Goal: Use online tool/utility: Utilize a website feature to perform a specific function

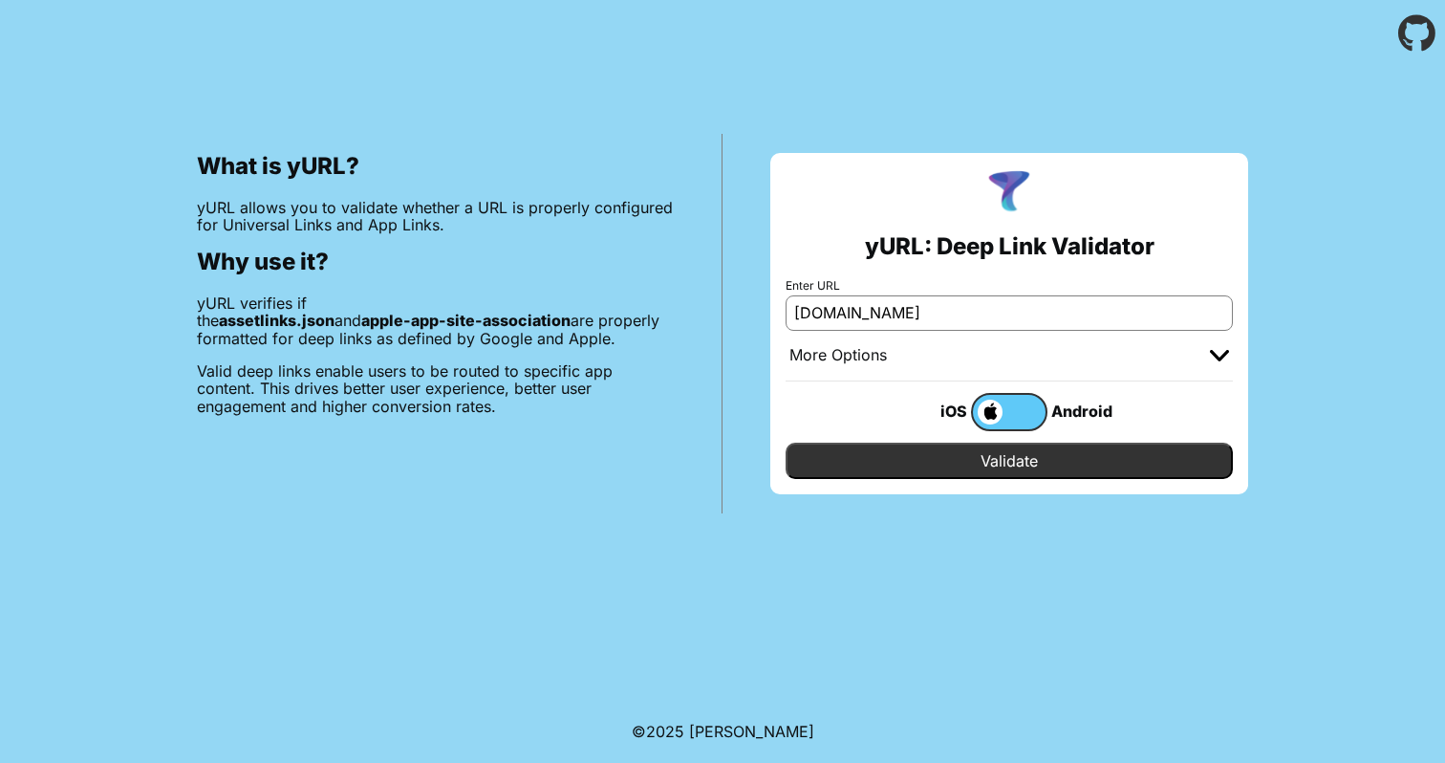
type input "[DOMAIN_NAME]"
click at [969, 467] on input "Validate" at bounding box center [1009, 461] width 447 height 36
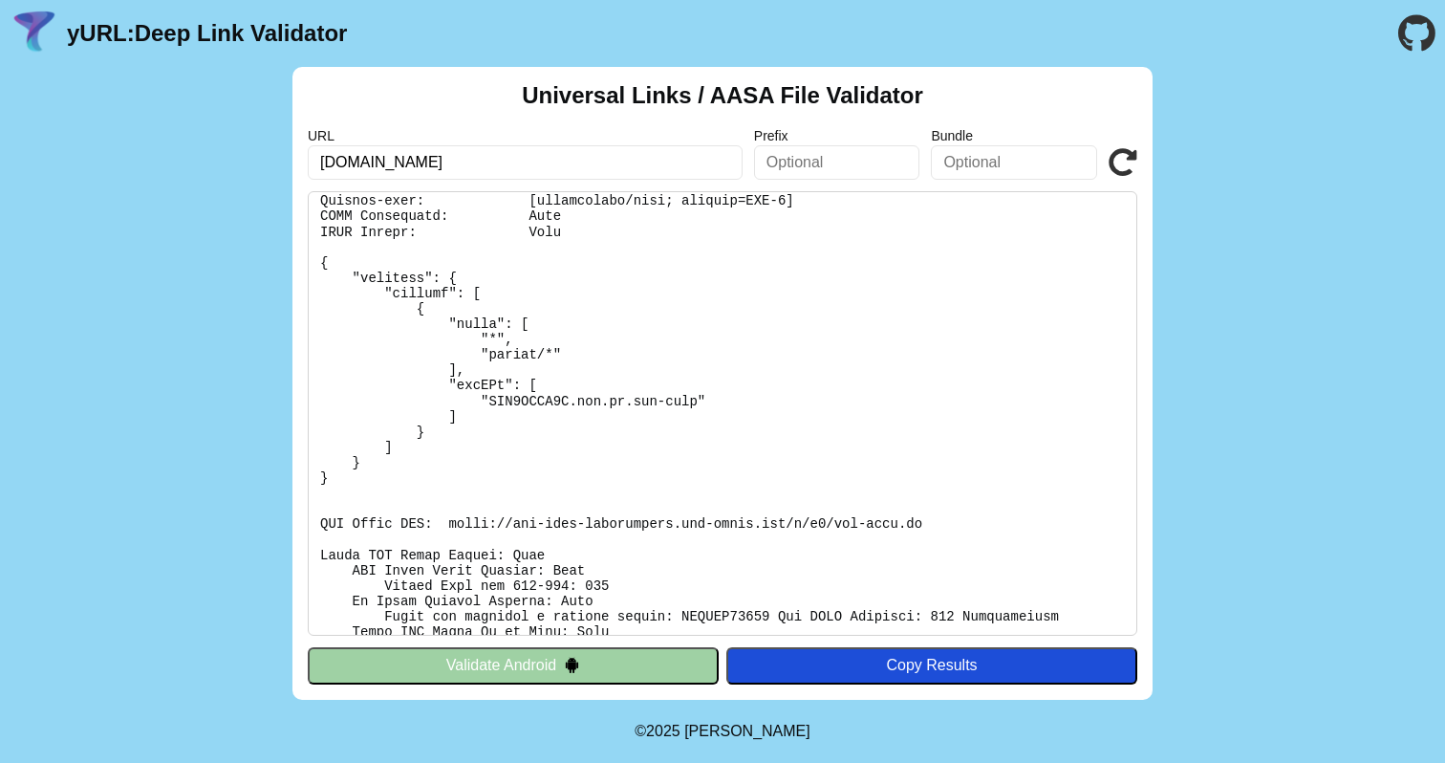
scroll to position [54, 0]
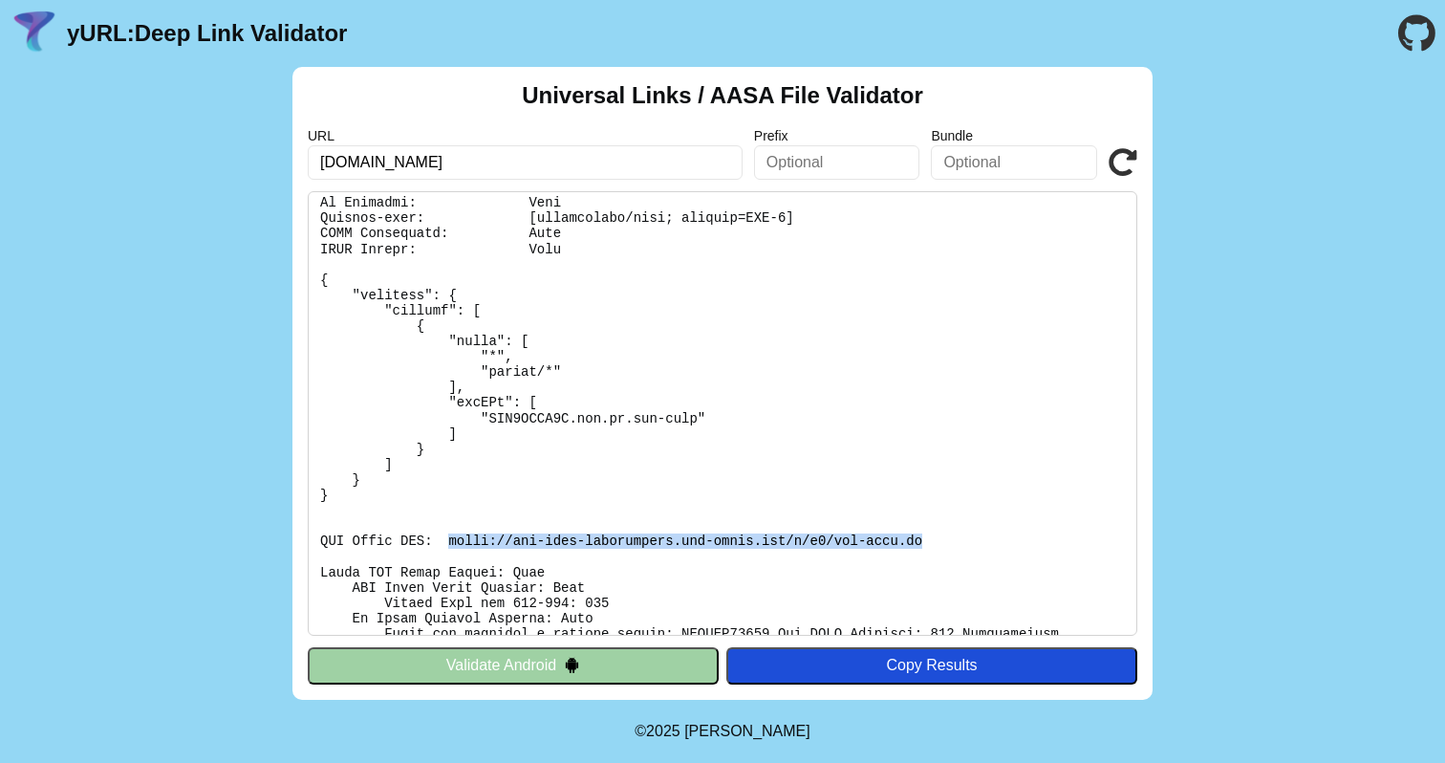
drag, startPoint x: 927, startPoint y: 538, endPoint x: 447, endPoint y: 539, distance: 479.9
click at [447, 539] on pre at bounding box center [723, 413] width 830 height 445
copy pre "https://app-site-association.cdn-apple.com/a/v1/web-zaim.ru"
click at [871, 462] on pre at bounding box center [723, 413] width 830 height 445
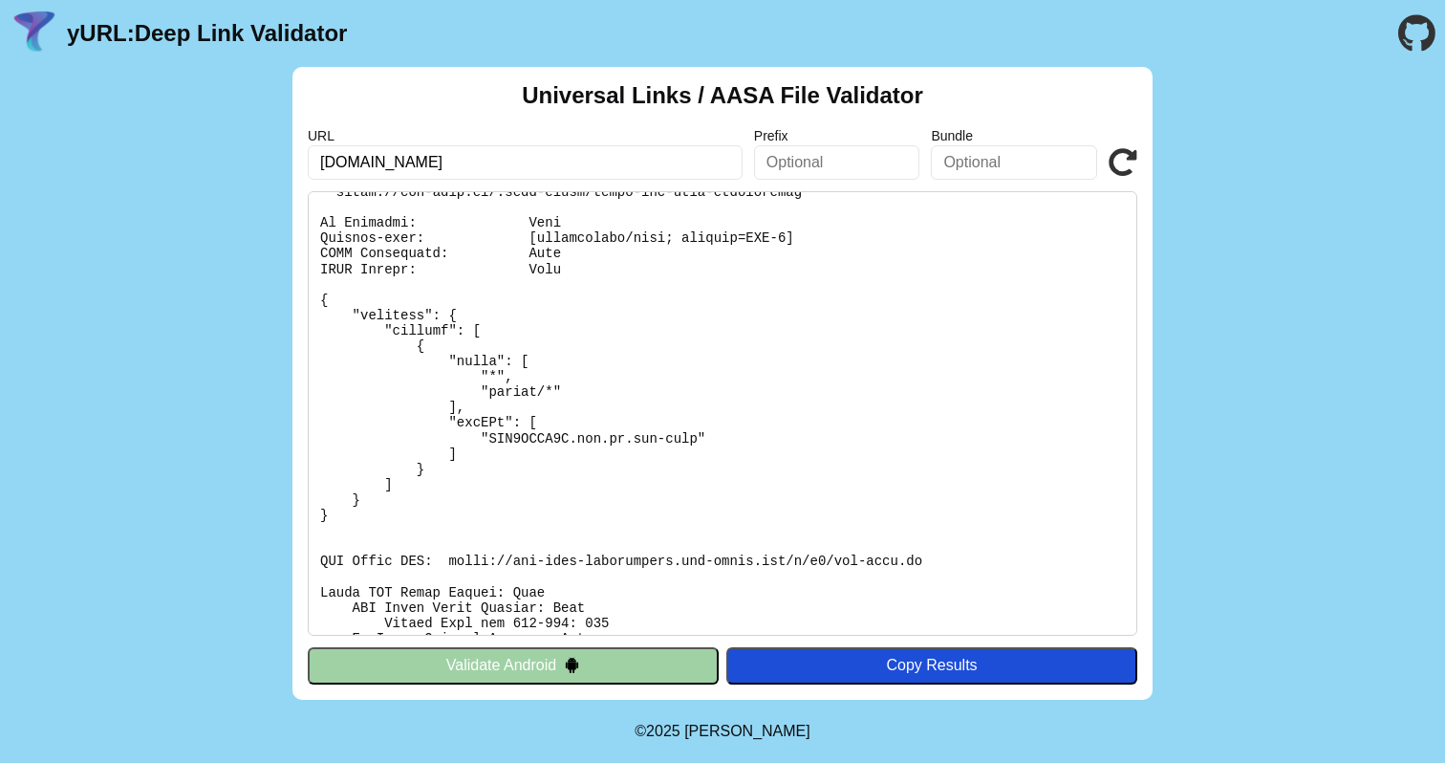
scroll to position [0, 0]
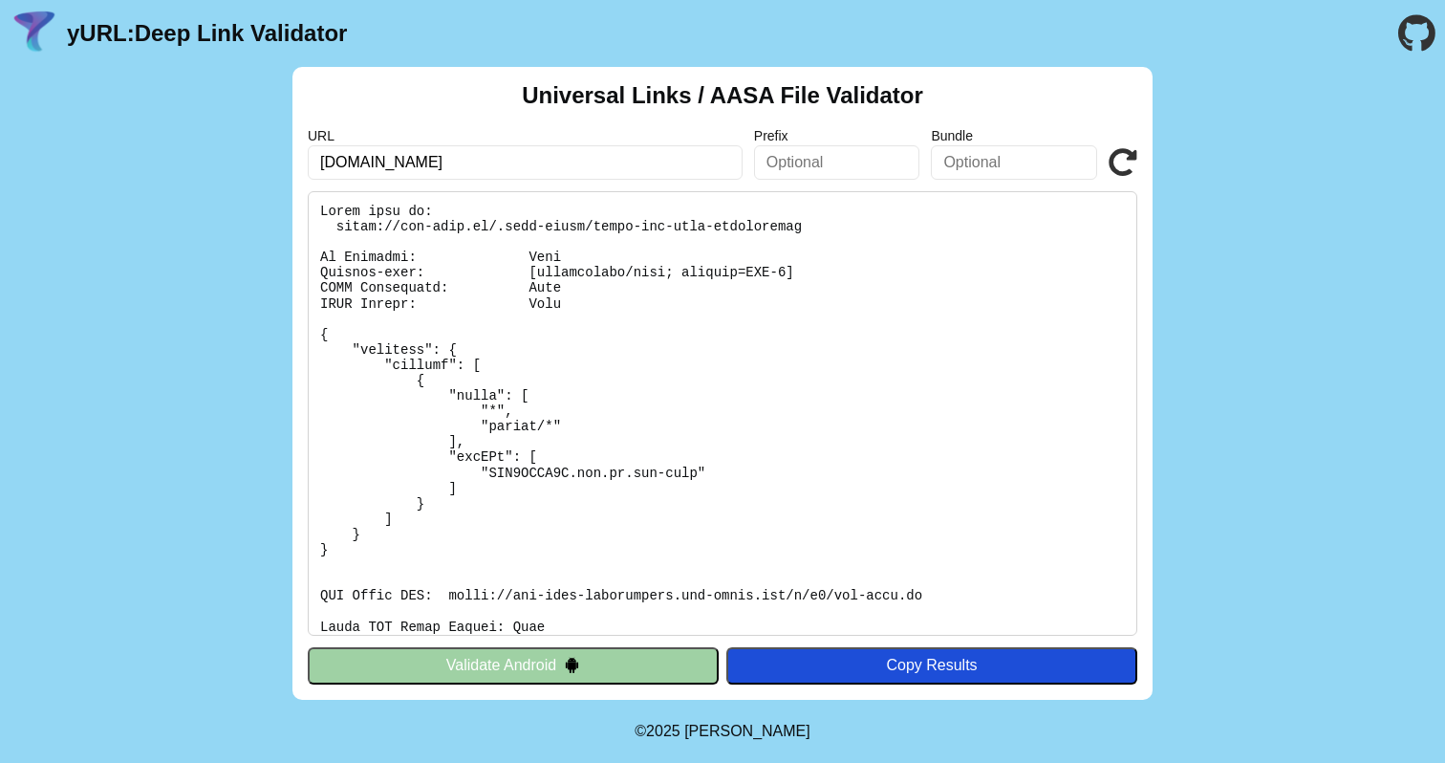
click at [558, 168] on input "[DOMAIN_NAME]" at bounding box center [525, 162] width 435 height 34
type input "drom.ru"
click at [1113, 163] on icon at bounding box center [1123, 162] width 29 height 29
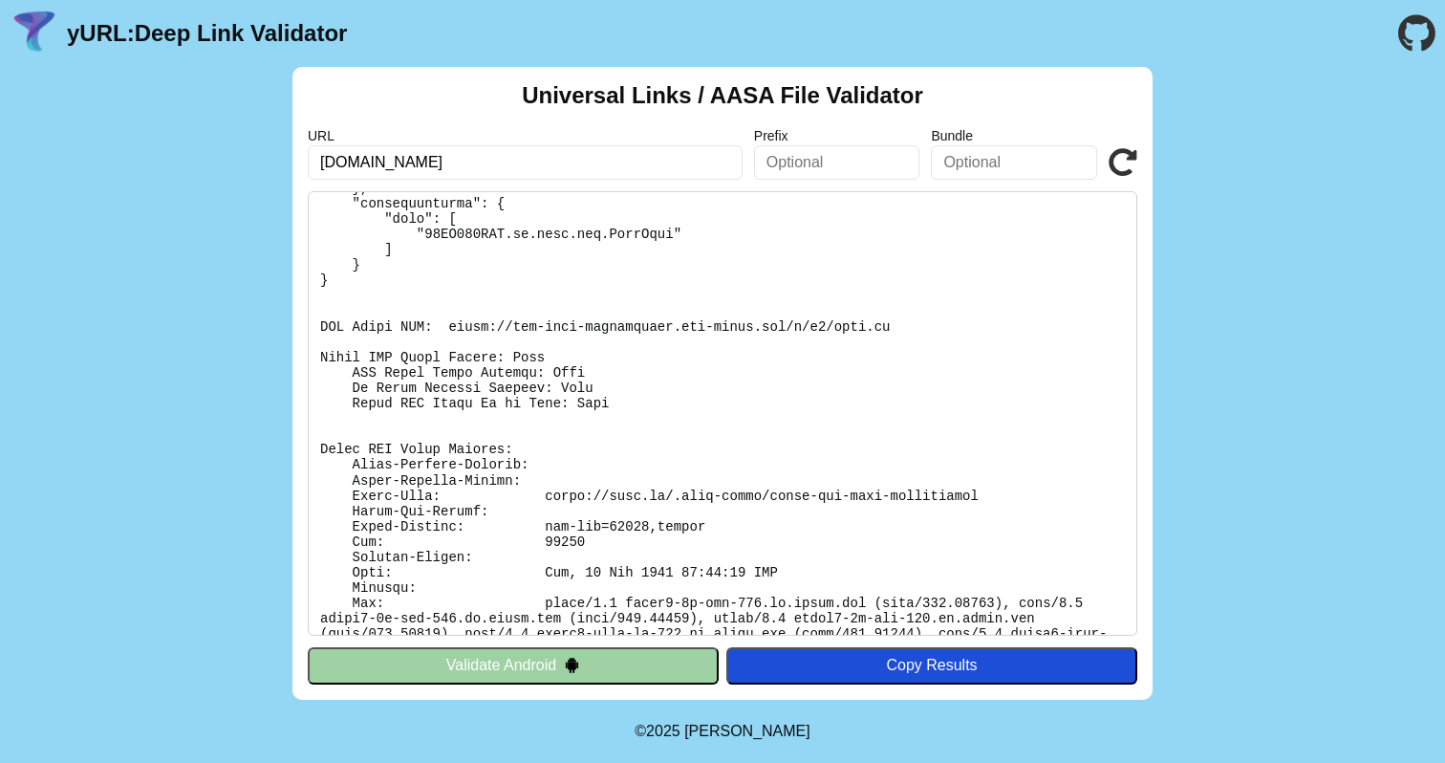
scroll to position [28864, 0]
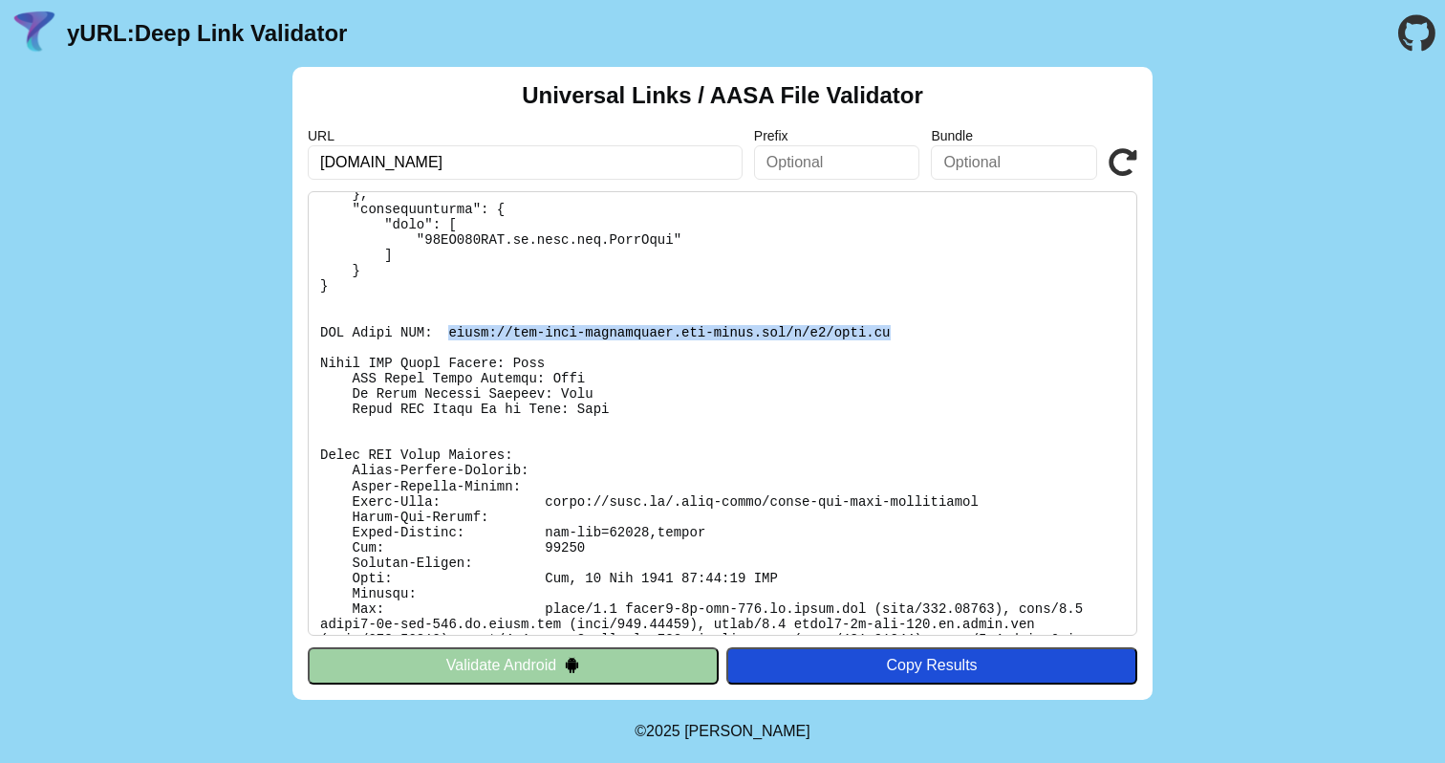
drag, startPoint x: 894, startPoint y: 330, endPoint x: 445, endPoint y: 326, distance: 448.4
click at [445, 326] on pre at bounding box center [723, 413] width 830 height 445
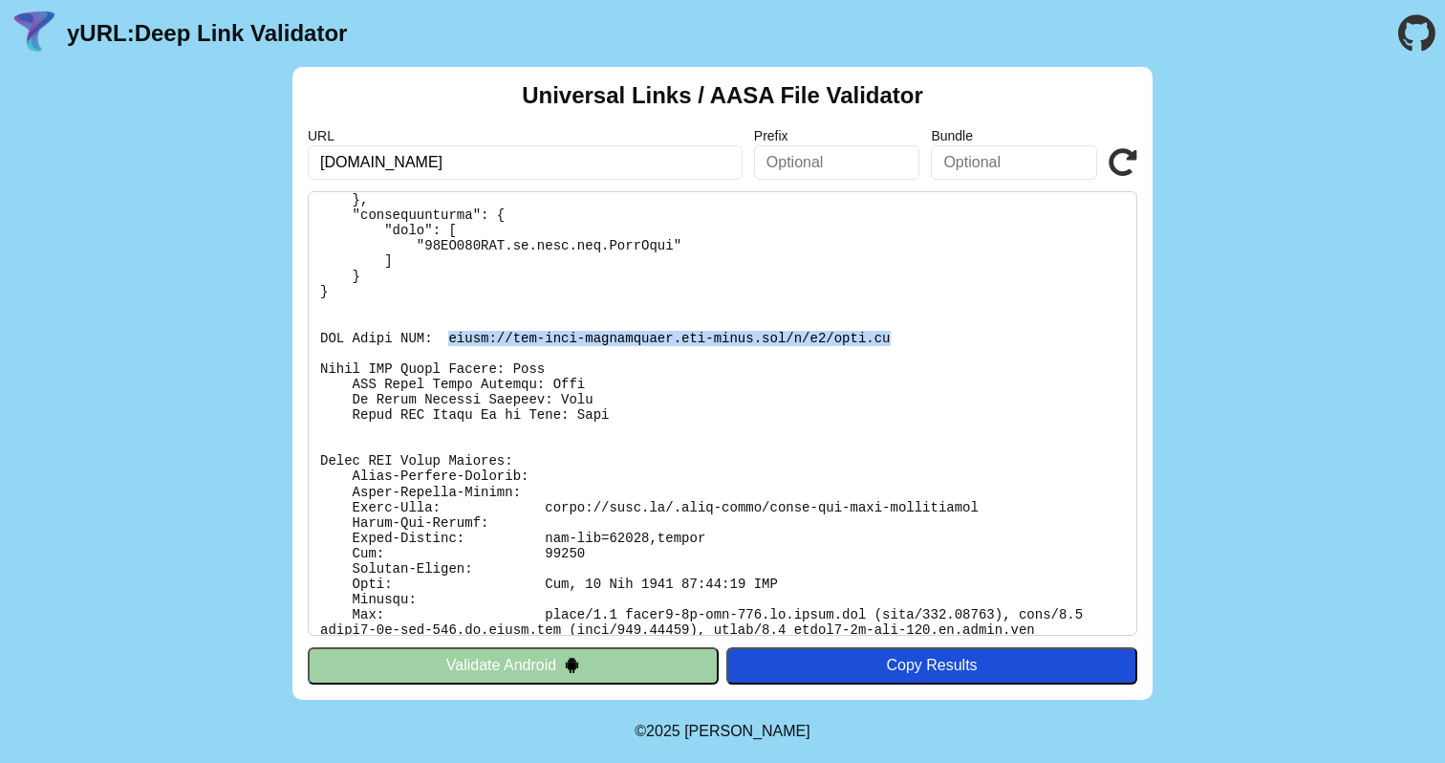
scroll to position [28904, 0]
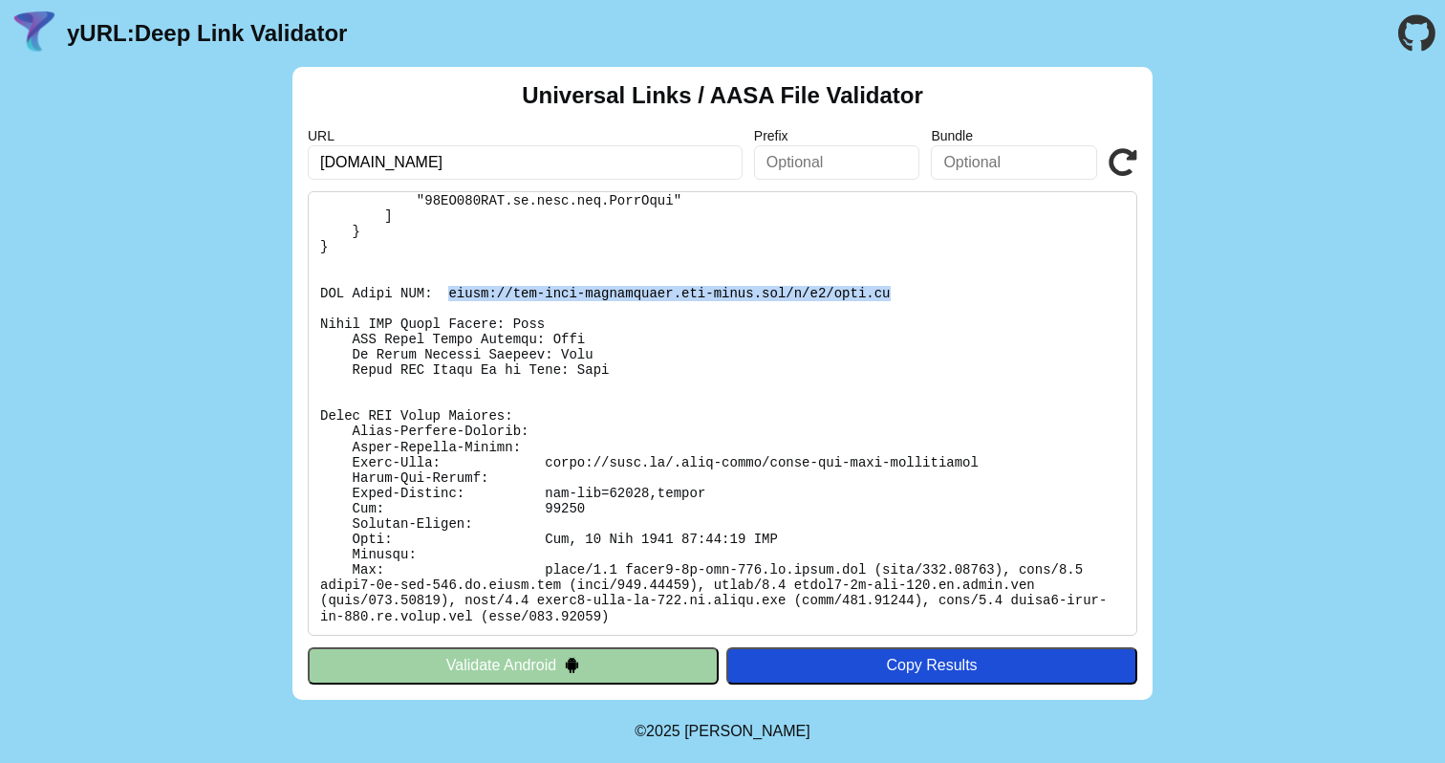
click at [563, 156] on input "drom.ru" at bounding box center [525, 162] width 435 height 34
type input "[DOMAIN_NAME]"
click at [1121, 165] on icon at bounding box center [1123, 162] width 29 height 29
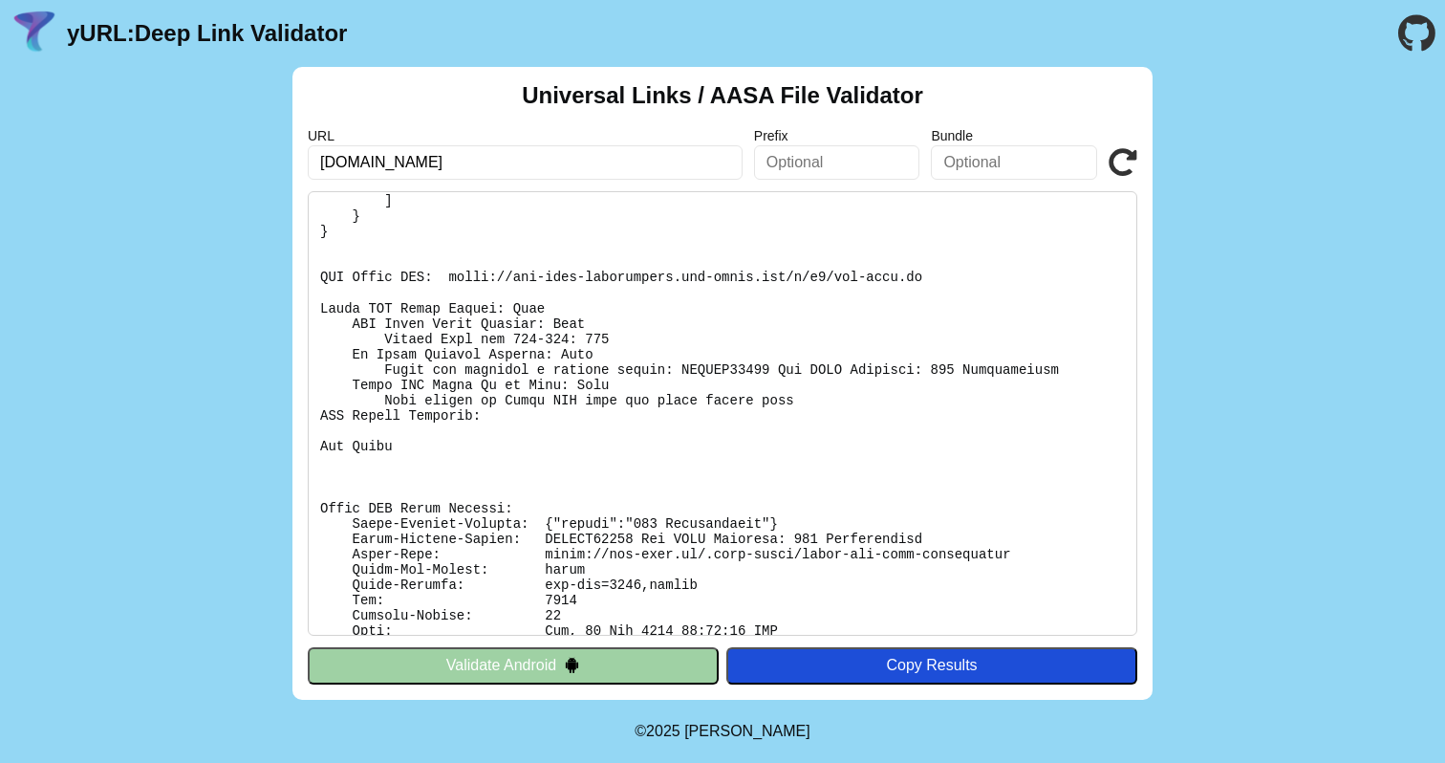
scroll to position [411, 0]
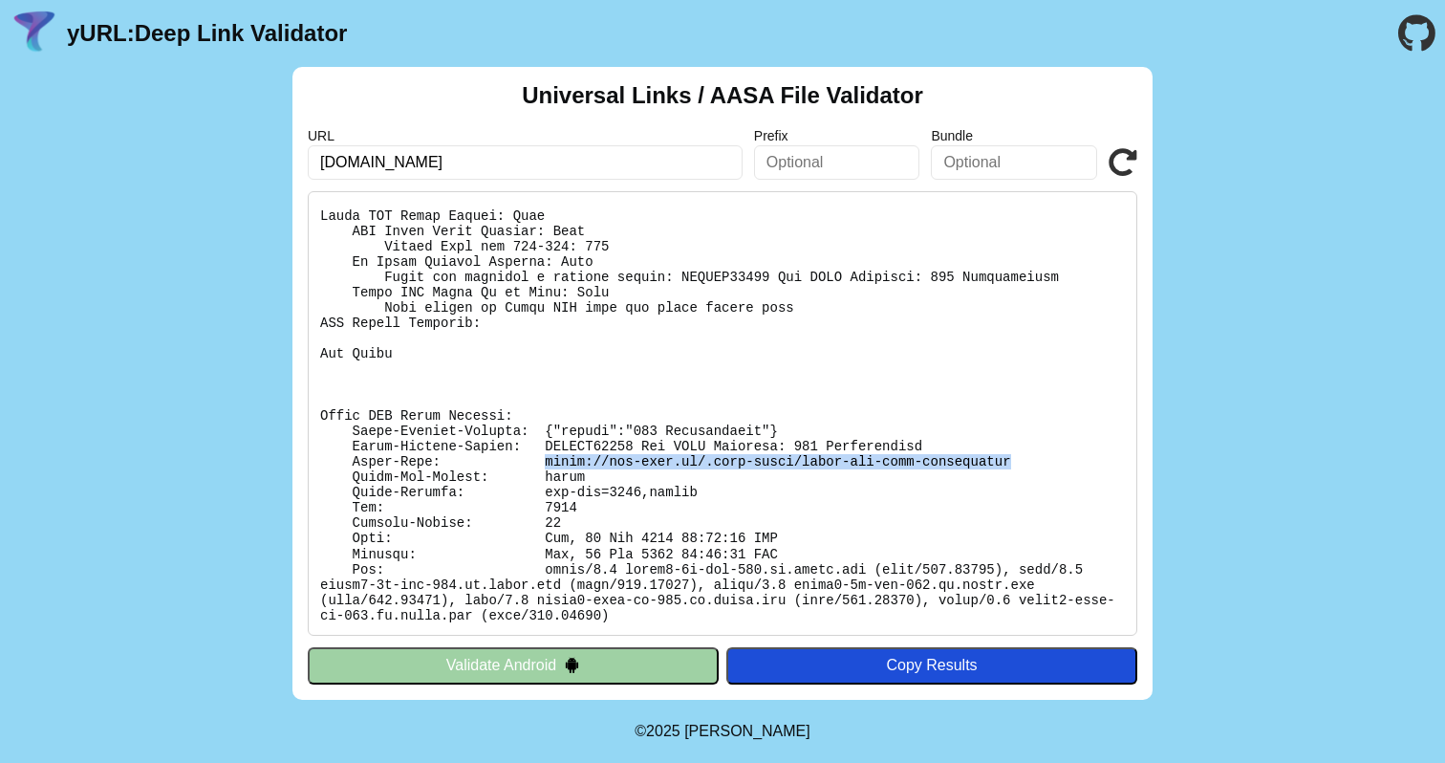
drag, startPoint x: 1010, startPoint y: 461, endPoint x: 540, endPoint y: 461, distance: 469.4
click at [540, 461] on pre at bounding box center [723, 413] width 830 height 445
copy pre "https://web-zaim.ru/.well-known/apple-app-site-association"
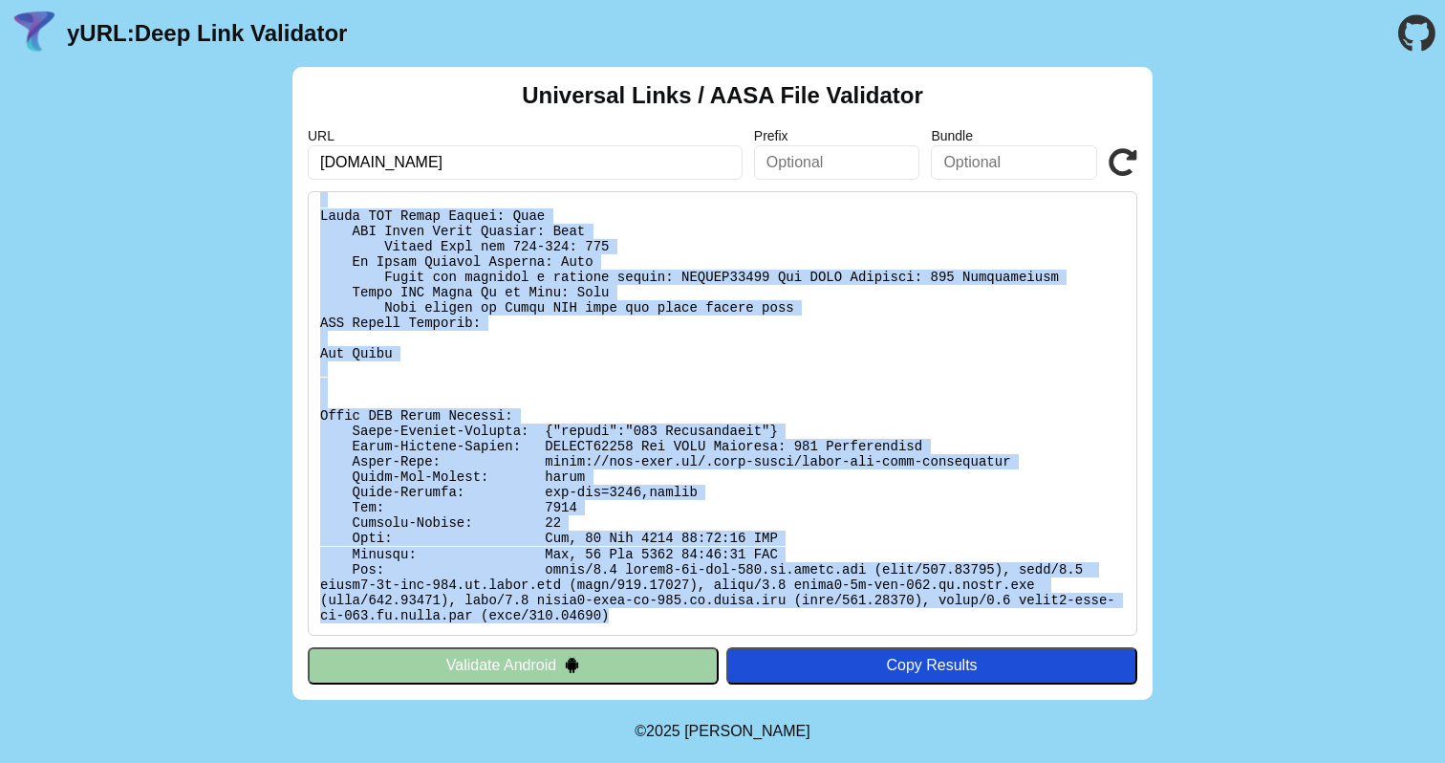
drag, startPoint x: 314, startPoint y: 266, endPoint x: 619, endPoint y: 614, distance: 462.7
click at [619, 614] on pre at bounding box center [723, 413] width 830 height 445
click at [629, 548] on pre at bounding box center [723, 413] width 830 height 445
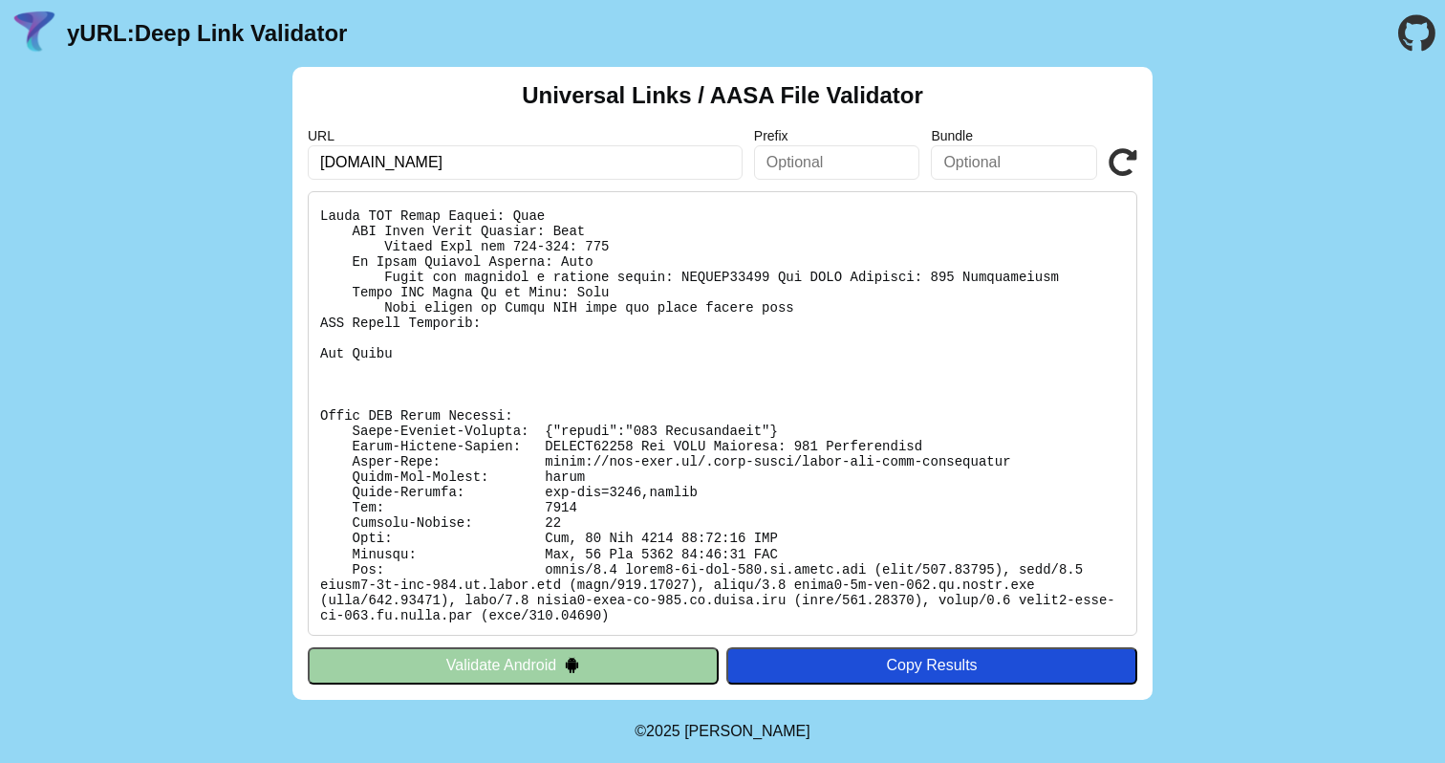
click at [930, 674] on button "Copy Results" at bounding box center [932, 665] width 411 height 36
click at [938, 662] on img at bounding box center [932, 665] width 29 height 29
click at [578, 673] on img at bounding box center [572, 665] width 16 height 16
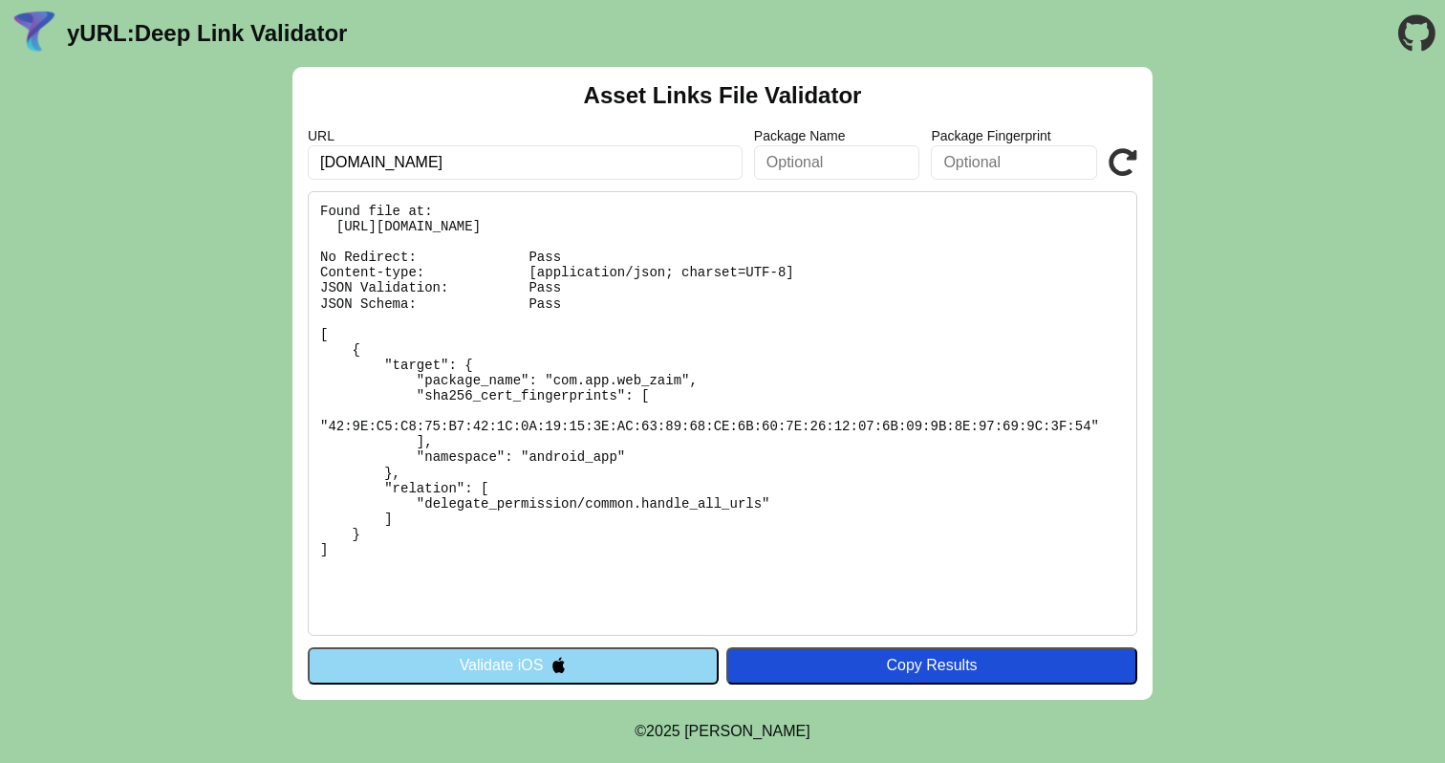
click at [607, 668] on button "Validate iOS" at bounding box center [513, 665] width 411 height 36
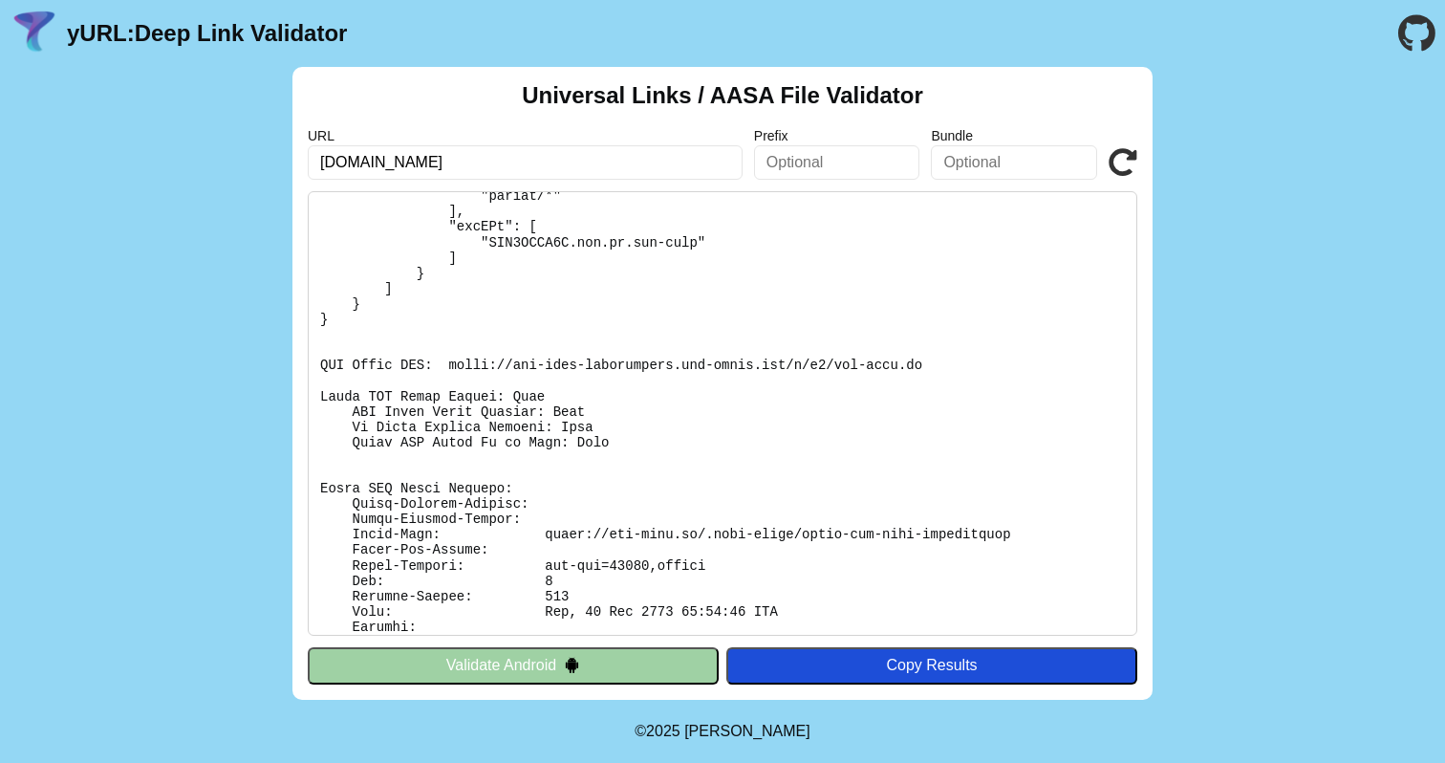
scroll to position [303, 0]
